Goal: Check status: Check status

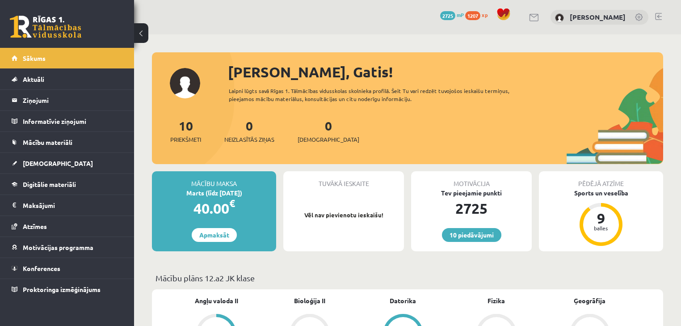
scroll to position [71, 0]
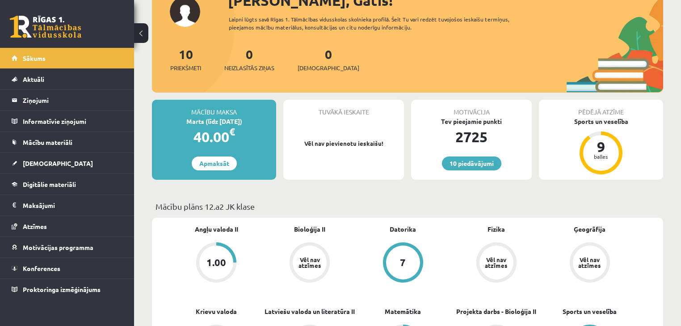
click at [215, 253] on div "1.00" at bounding box center [216, 262] width 34 height 34
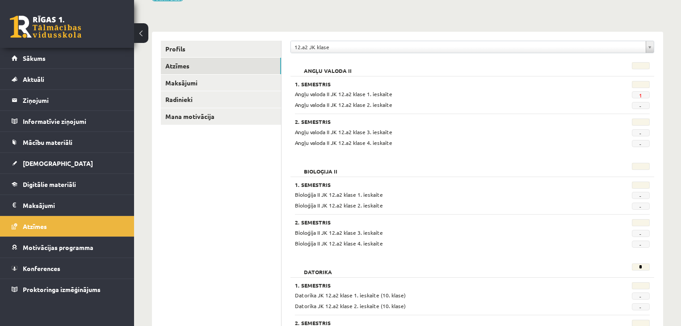
scroll to position [71, 0]
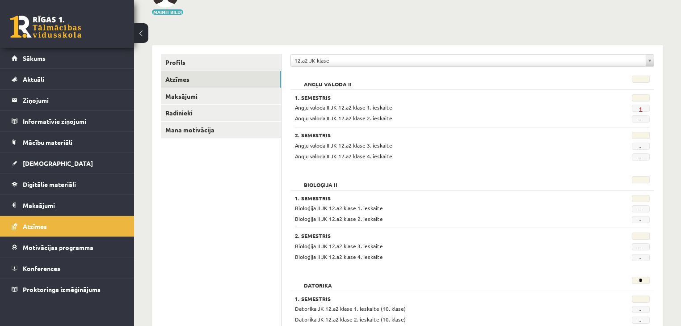
click at [639, 105] on link "1" at bounding box center [640, 108] width 3 height 7
